Goal: Task Accomplishment & Management: Use online tool/utility

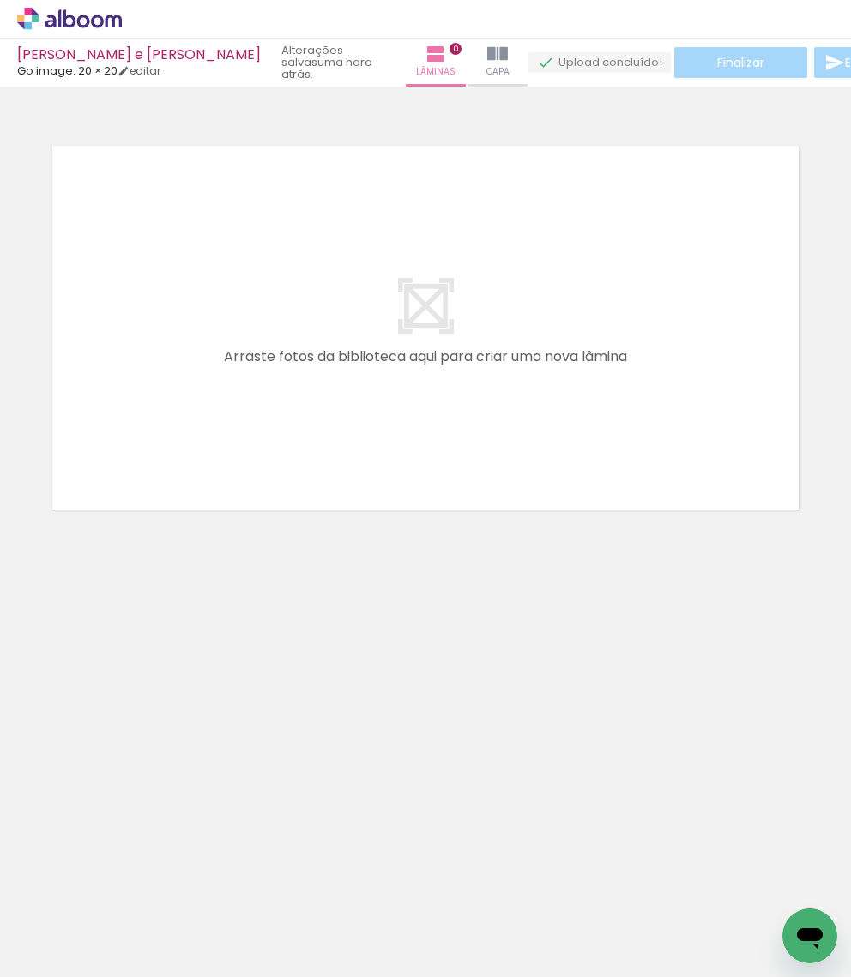
scroll to position [0, 11200]
